Goal: Task Accomplishment & Management: Complete application form

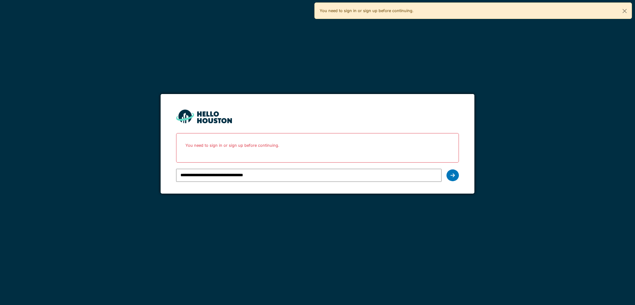
click at [451, 177] on div at bounding box center [453, 175] width 12 height 12
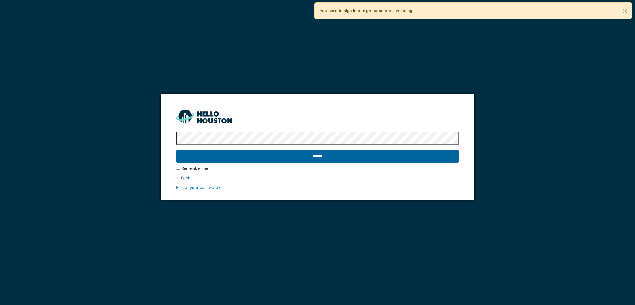
click at [257, 159] on input "******" at bounding box center [317, 156] width 283 height 13
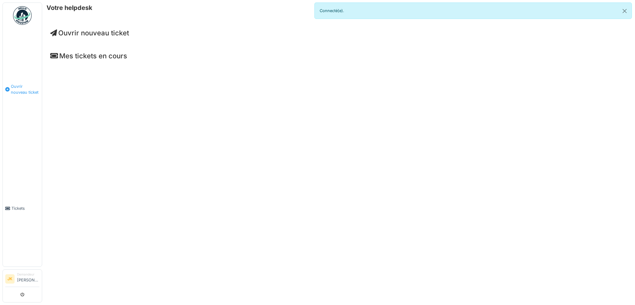
click at [22, 110] on link "Ouvrir nouveau ticket" at bounding box center [22, 89] width 39 height 122
